Goal: Information Seeking & Learning: Understand process/instructions

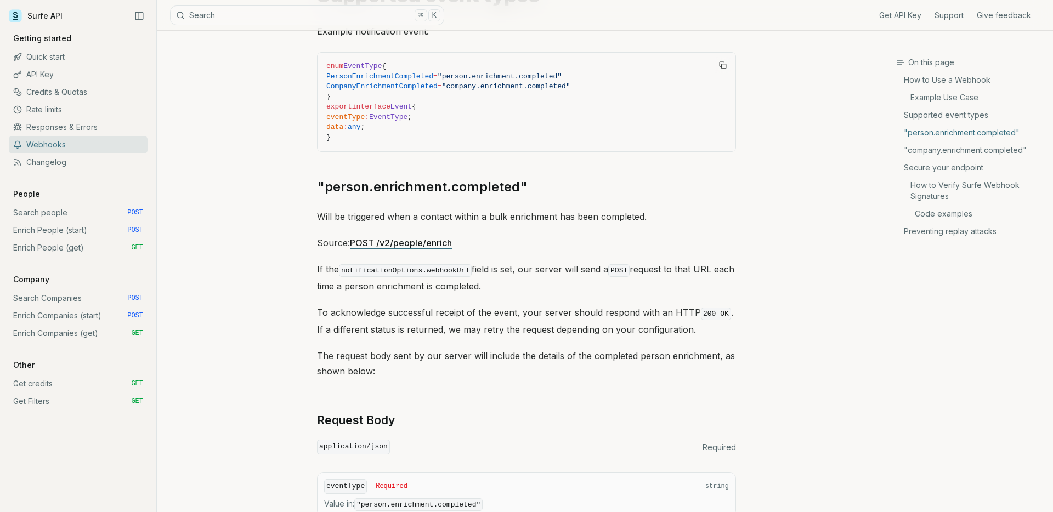
scroll to position [493, 0]
click at [48, 211] on link "Search people POST" at bounding box center [78, 213] width 139 height 18
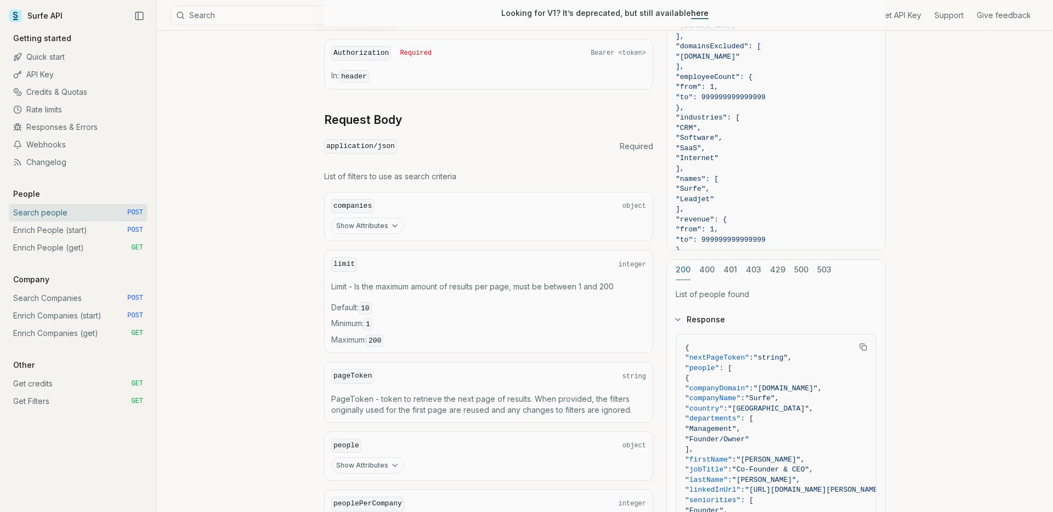
scroll to position [510, 0]
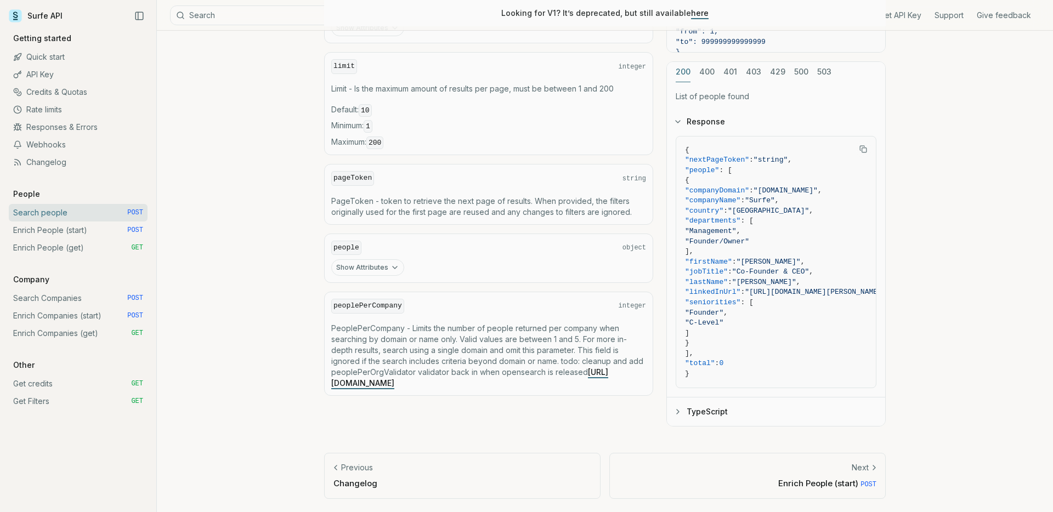
click at [65, 232] on link "Enrich People (start) POST" at bounding box center [78, 231] width 139 height 18
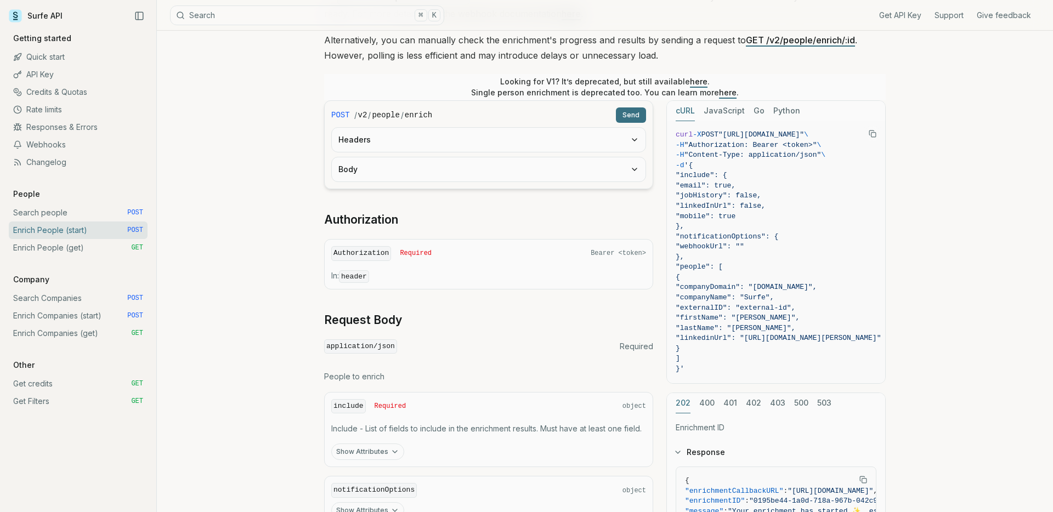
scroll to position [196, 0]
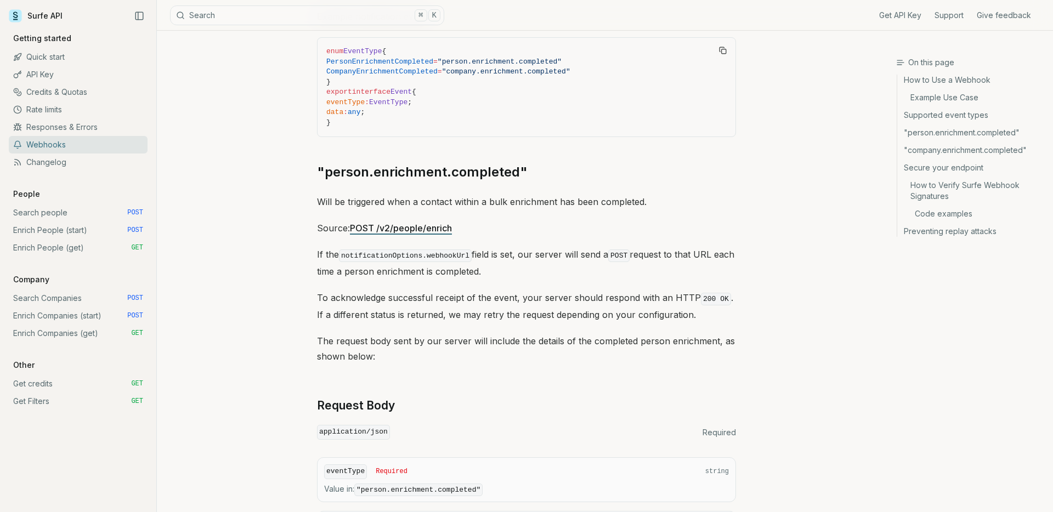
scroll to position [493, 0]
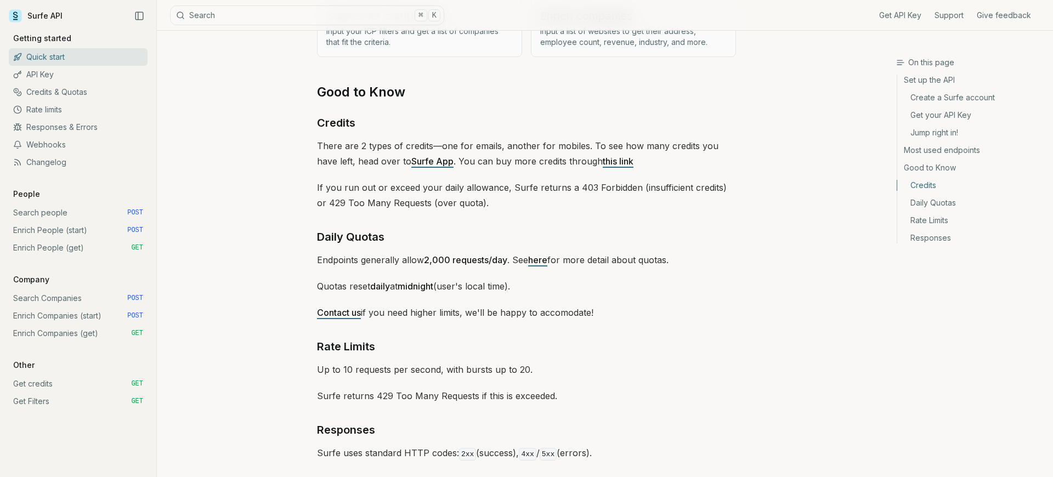
scroll to position [1494, 0]
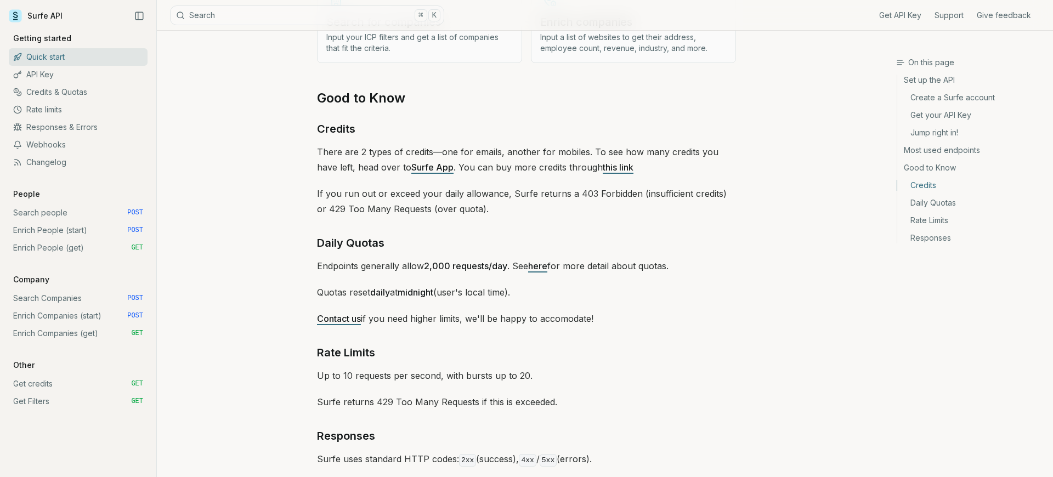
click at [69, 93] on link "Credits & Quotas" at bounding box center [78, 92] width 139 height 18
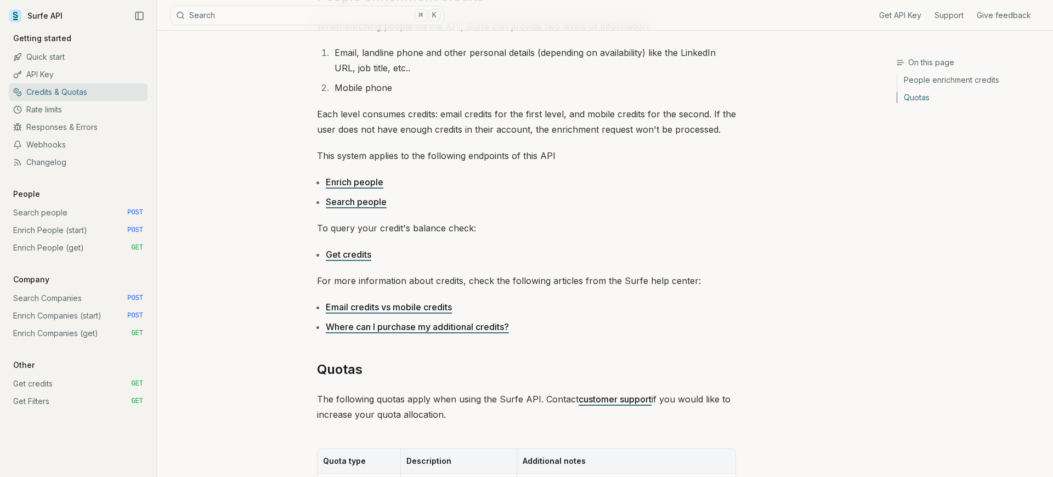
scroll to position [156, 0]
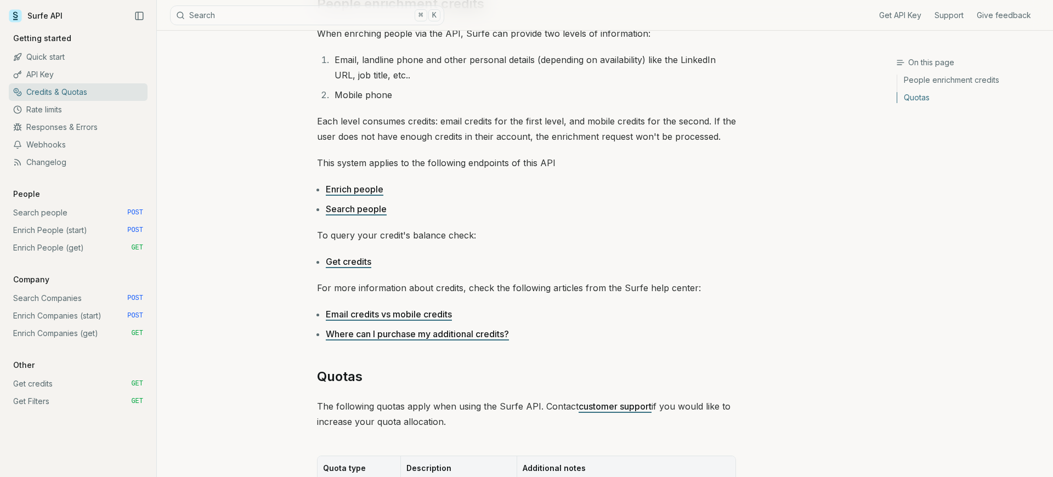
click at [359, 191] on link "Enrich people" at bounding box center [355, 189] width 58 height 11
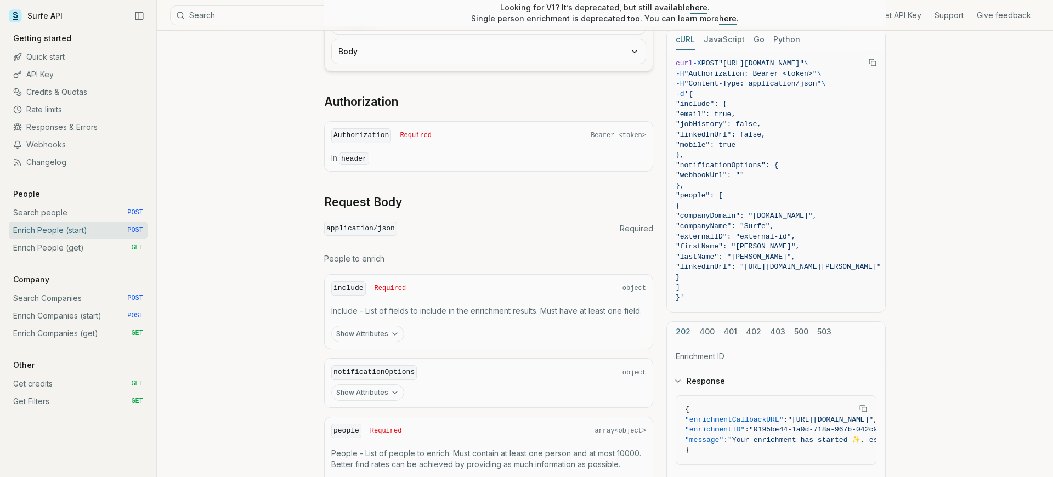
scroll to position [425, 0]
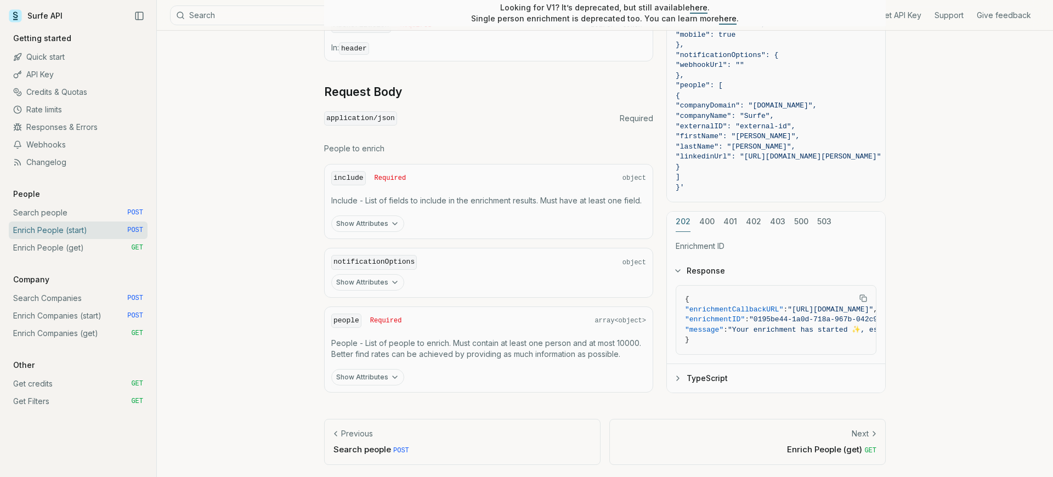
scroll to position [156, 0]
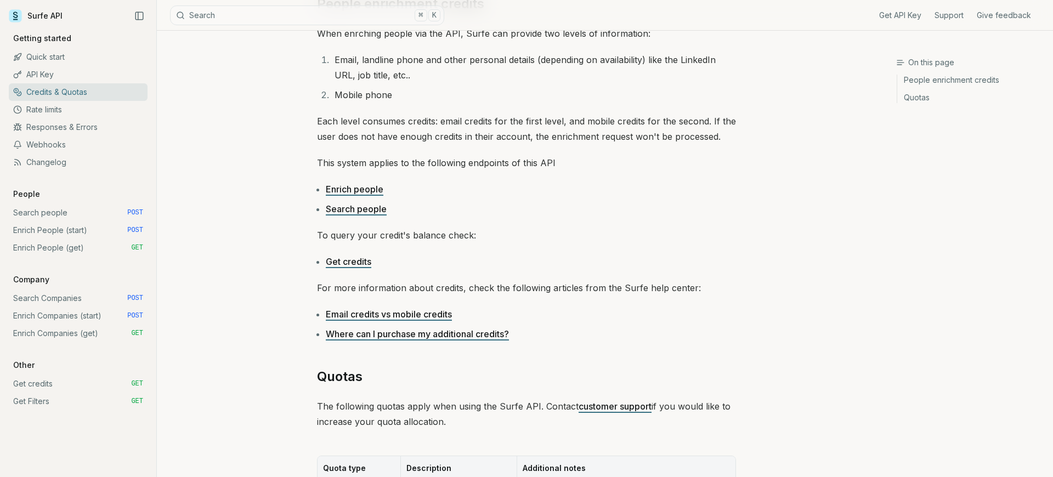
click at [344, 263] on link "Get credits" at bounding box center [349, 261] width 46 height 11
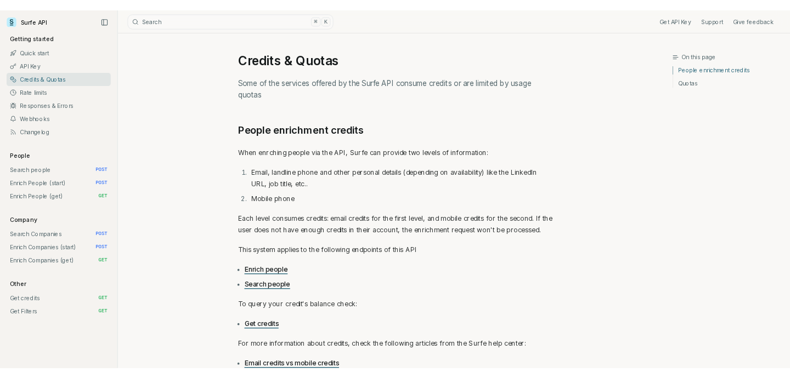
scroll to position [156, 0]
